Goal: Task Accomplishment & Management: Use online tool/utility

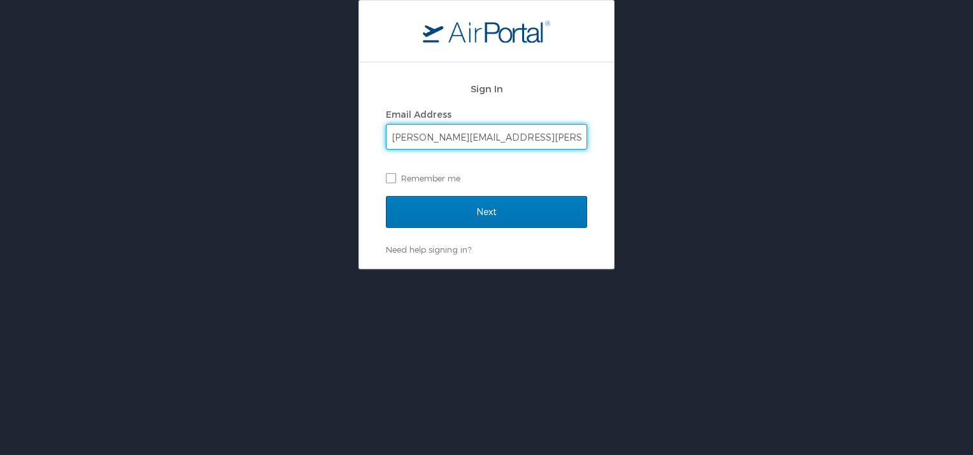
type input "michael.maggipinto@kodatech.com"
click at [386, 196] on input "Next" at bounding box center [486, 212] width 201 height 32
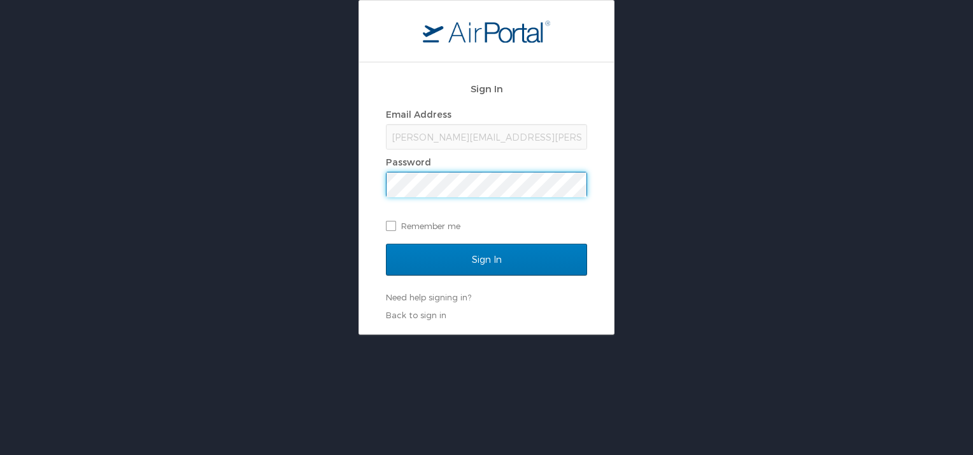
click at [386, 244] on input "Sign In" at bounding box center [486, 260] width 201 height 32
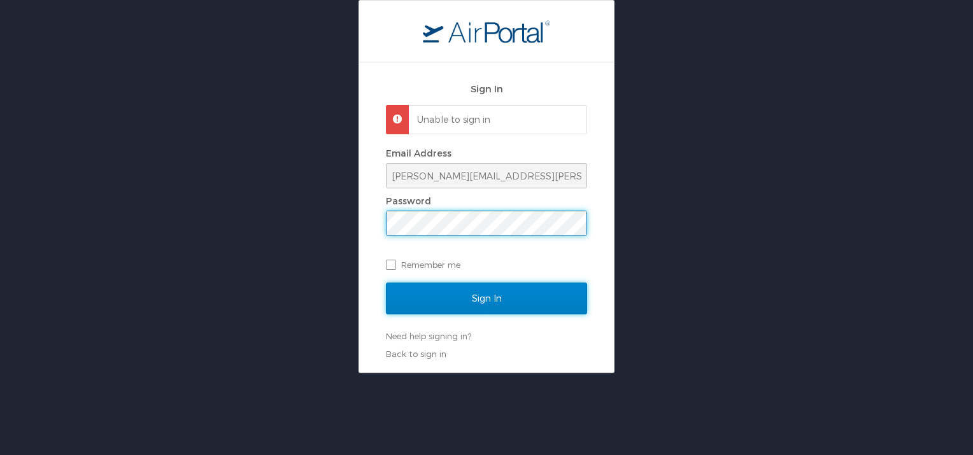
click at [514, 295] on input "Sign In" at bounding box center [486, 299] width 201 height 32
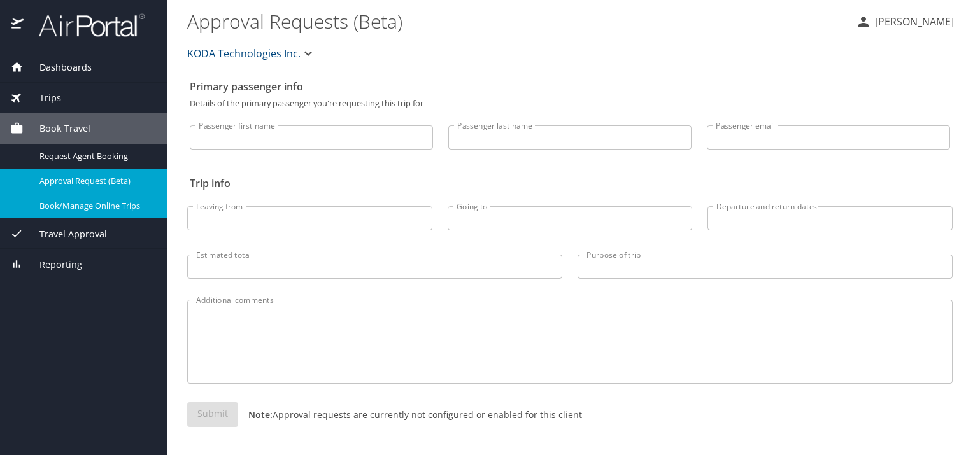
click at [120, 209] on span "Book/Manage Online Trips" at bounding box center [95, 206] width 112 height 12
click at [109, 204] on span "Book/Manage Online Trips" at bounding box center [95, 206] width 112 height 12
